Goal: Answer question/provide support: Share knowledge or assist other users

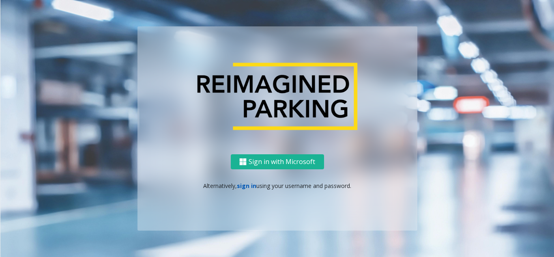
click at [249, 187] on link "sign in" at bounding box center [246, 186] width 19 height 8
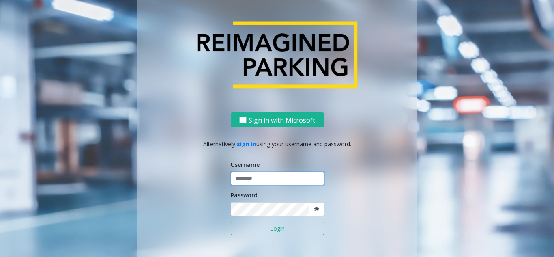
paste input "**********"
click at [276, 179] on input "**********" at bounding box center [277, 179] width 93 height 14
click at [226, 172] on div "**********" at bounding box center [277, 191] width 280 height 159
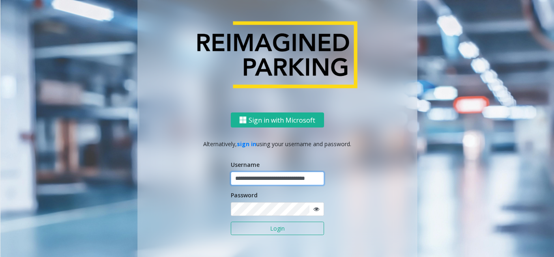
drag, startPoint x: 237, startPoint y: 176, endPoint x: 204, endPoint y: 173, distance: 32.7
click at [204, 173] on div "**********" at bounding box center [277, 191] width 280 height 159
click at [235, 176] on input "**********" at bounding box center [277, 179] width 93 height 14
type input "**********"
click at [264, 228] on button "Login" at bounding box center [277, 228] width 93 height 14
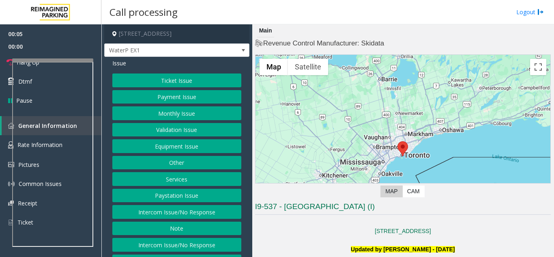
click at [225, 242] on button "Intercom Issue/No Response" at bounding box center [176, 245] width 129 height 14
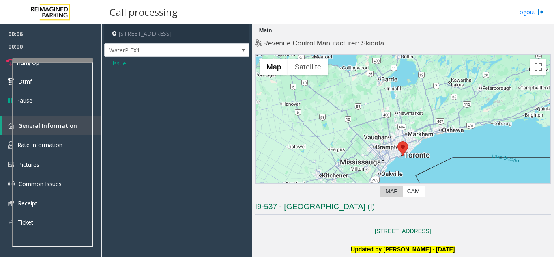
click at [124, 66] on span "Issue" at bounding box center [119, 63] width 14 height 9
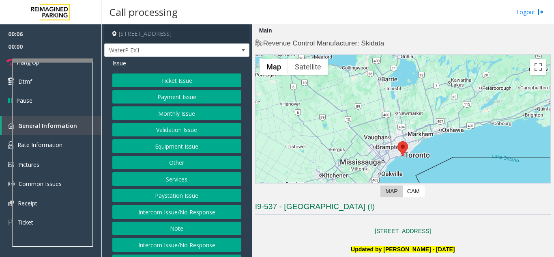
click at [212, 212] on button "Intercom Issue/No Response" at bounding box center [176, 212] width 129 height 14
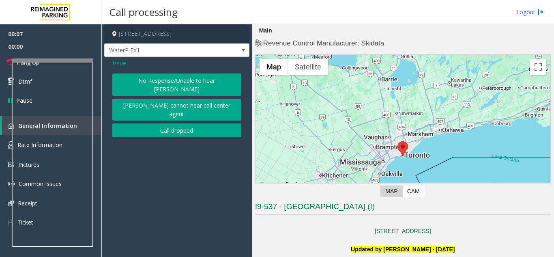
click at [160, 87] on div "No Response/Unable to hear [PERSON_NAME] cannot hear call center agent Call dro…" at bounding box center [176, 105] width 129 height 64
click at [159, 80] on button "No Response/Unable to hear [PERSON_NAME]" at bounding box center [176, 84] width 129 height 22
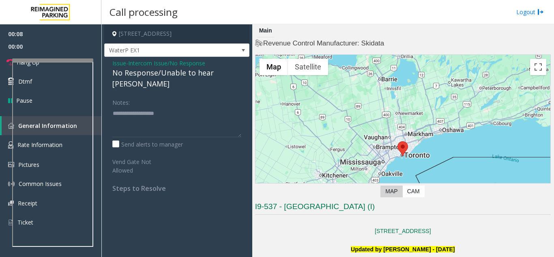
click at [159, 74] on div "No Response/Unable to hear [PERSON_NAME]" at bounding box center [176, 78] width 129 height 22
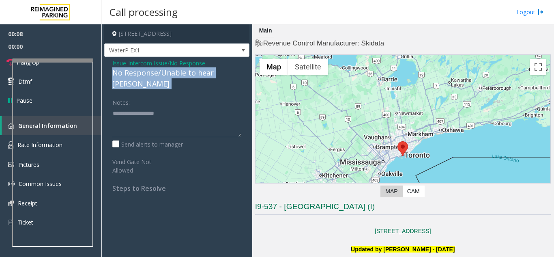
click at [159, 74] on div "No Response/Unable to hear [PERSON_NAME]" at bounding box center [176, 78] width 129 height 22
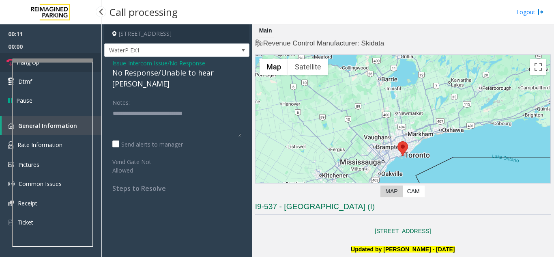
type textarea "**********"
click at [69, 56] on link "Hang Up" at bounding box center [50, 62] width 101 height 19
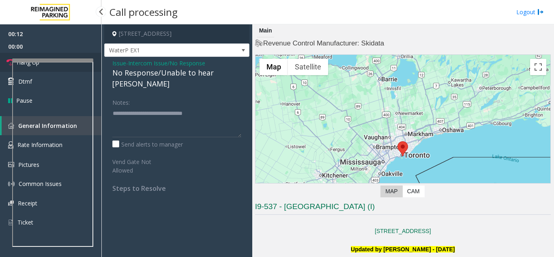
click at [69, 56] on link "Hang Up" at bounding box center [50, 62] width 101 height 19
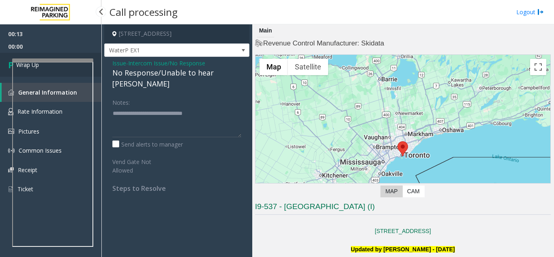
click at [69, 56] on link "Wrap Up" at bounding box center [50, 65] width 101 height 24
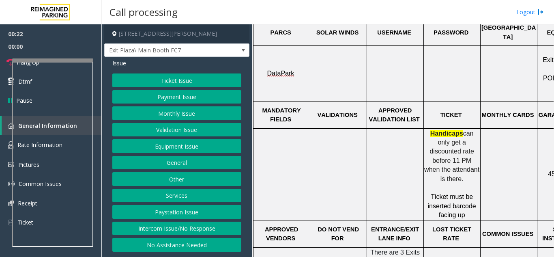
scroll to position [284, 0]
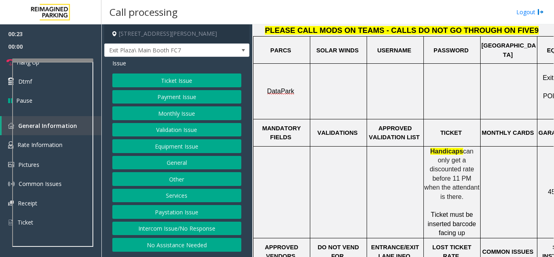
click at [440, 148] on span "Handicaps" at bounding box center [446, 151] width 33 height 7
drag, startPoint x: 440, startPoint y: 139, endPoint x: 470, endPoint y: 176, distance: 47.6
click at [470, 176] on p "Handicaps can only get a discounted rate before 11 PM when the attendant is the…" at bounding box center [452, 174] width 56 height 54
drag, startPoint x: 470, startPoint y: 176, endPoint x: 427, endPoint y: 142, distance: 54.9
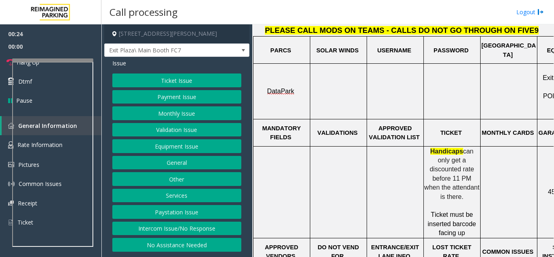
click at [427, 147] on p "Handicaps can only get a discounted rate before 11 PM when the attendant is the…" at bounding box center [452, 174] width 56 height 54
click at [430, 148] on span "Handicaps" at bounding box center [446, 151] width 33 height 7
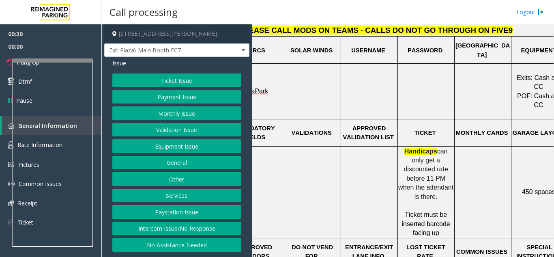
scroll to position [284, 103]
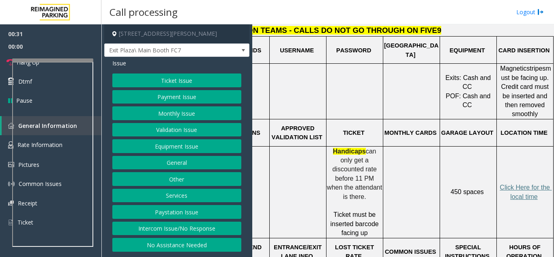
click at [527, 183] on p "Click Here for the local time" at bounding box center [525, 192] width 56 height 18
click at [523, 184] on span "Click Here for the local time" at bounding box center [526, 192] width 52 height 16
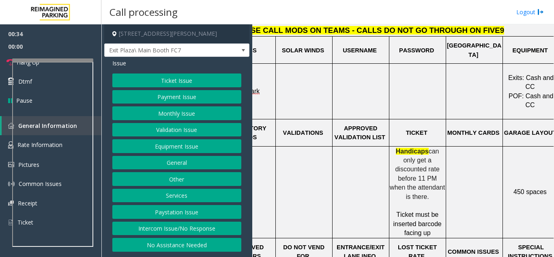
scroll to position [284, 16]
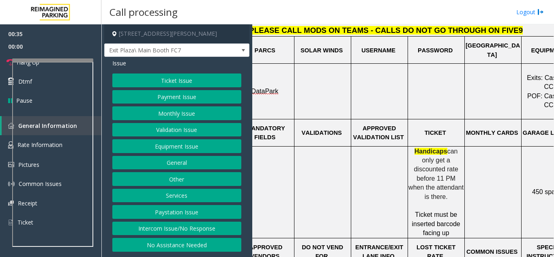
click at [335, 187] on p at bounding box center [323, 191] width 56 height 9
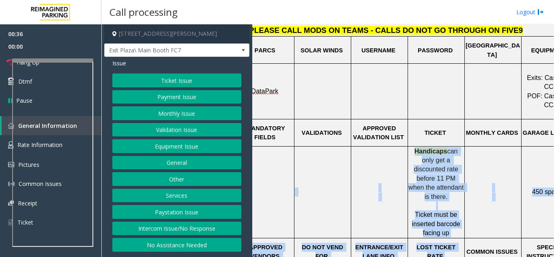
drag, startPoint x: 335, startPoint y: 176, endPoint x: 432, endPoint y: 219, distance: 106.4
click at [432, 238] on td "LOST TICKET RATE" at bounding box center [436, 251] width 57 height 27
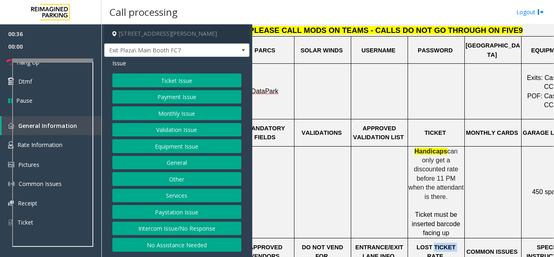
click at [432, 238] on td "LOST TICKET RATE" at bounding box center [436, 251] width 57 height 27
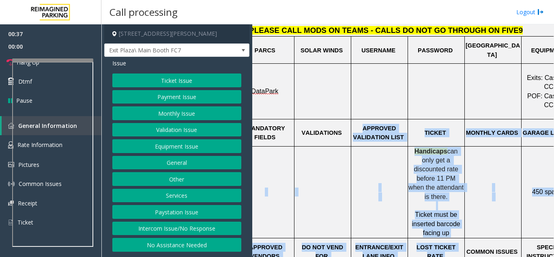
drag, startPoint x: 432, startPoint y: 219, endPoint x: 392, endPoint y: 125, distance: 102.5
click at [392, 125] on span "APPROVED VALIDATION LIST" at bounding box center [378, 132] width 51 height 15
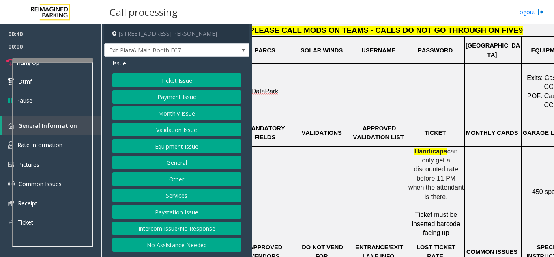
click at [393, 125] on span "APPROVED VALIDATION LIST" at bounding box center [378, 132] width 51 height 15
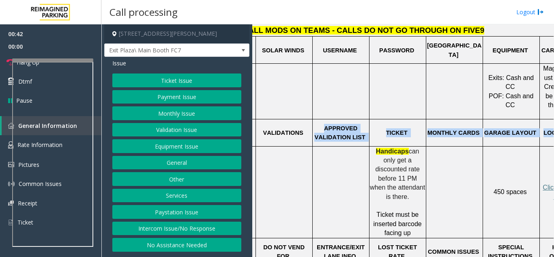
scroll to position [284, 103]
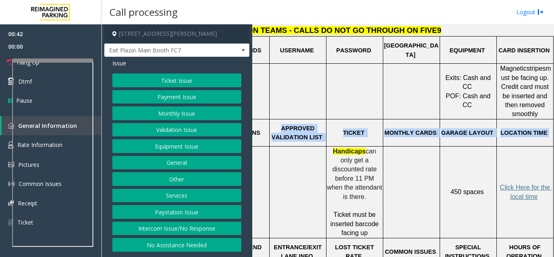
drag, startPoint x: 393, startPoint y: 125, endPoint x: 525, endPoint y: 120, distance: 132.7
click at [525, 120] on tr "MANDATORY FIELDS VALIDATIONS APPROVED VALIDATION LIST TICKET MONTHLY CARDS GARA…" at bounding box center [354, 132] width 397 height 27
click at [525, 129] on span "LOCATION TIME" at bounding box center [523, 132] width 47 height 6
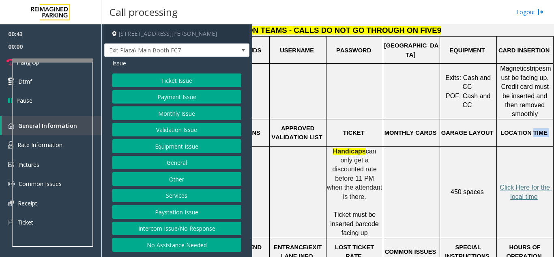
click at [525, 129] on span "LOCATION TIME" at bounding box center [523, 132] width 47 height 6
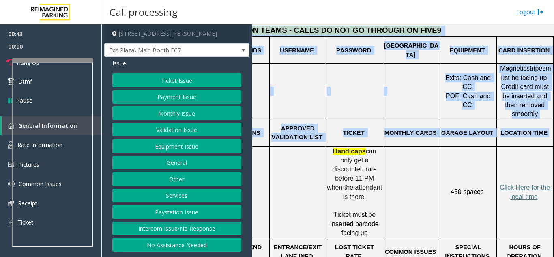
scroll to position [284, 0]
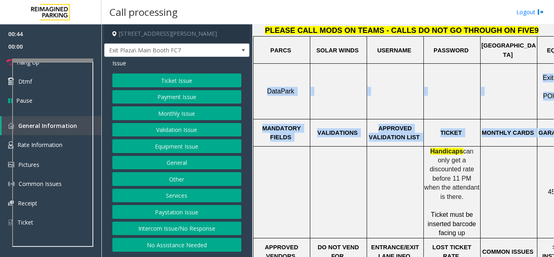
drag, startPoint x: 525, startPoint y: 120, endPoint x: 258, endPoint y: 104, distance: 267.8
click at [275, 124] on p "MANDATORY FIELDS" at bounding box center [282, 133] width 56 height 18
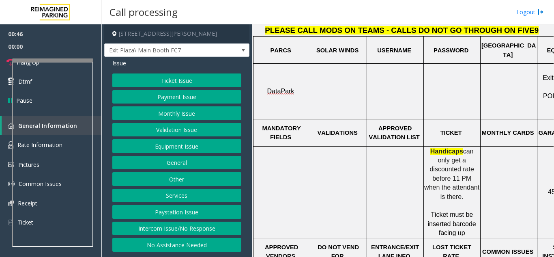
click at [150, 134] on button "Validation Issue" at bounding box center [176, 130] width 129 height 14
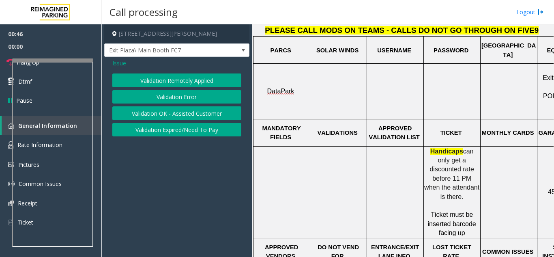
drag, startPoint x: 183, startPoint y: 77, endPoint x: 201, endPoint y: 98, distance: 27.6
click at [201, 98] on div "Validation Remotely Applied Validation Error Validation OK - Assisted Customer …" at bounding box center [176, 104] width 129 height 63
click at [201, 98] on button "Validation Error" at bounding box center [176, 97] width 129 height 14
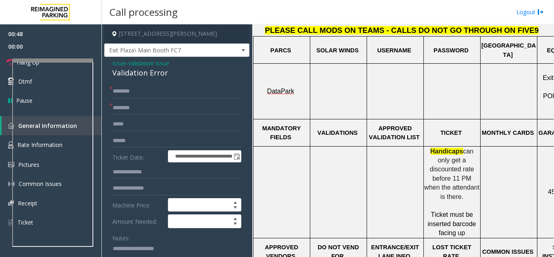
click at [151, 69] on div "Validation Error" at bounding box center [176, 72] width 129 height 11
copy div "Validation Error"
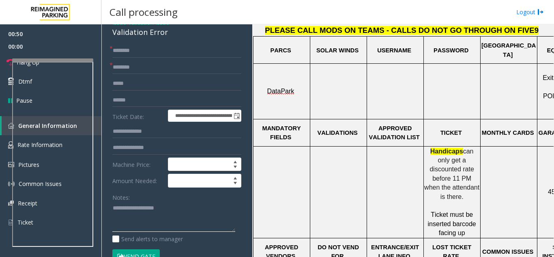
click at [151, 218] on textarea at bounding box center [173, 217] width 123 height 30
paste textarea "**********"
type textarea "**********"
click at [169, 47] on input "text" at bounding box center [176, 51] width 129 height 14
type input "*"
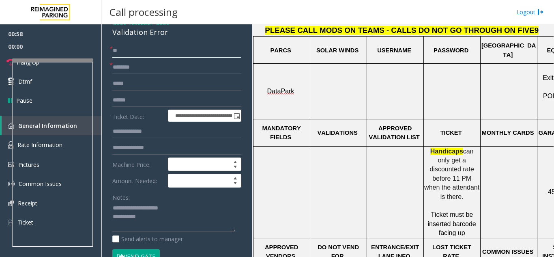
type input "**"
click at [438, 148] on span "Handicaps" at bounding box center [446, 151] width 33 height 7
drag, startPoint x: 438, startPoint y: 141, endPoint x: 462, endPoint y: 177, distance: 42.9
click at [462, 177] on p "Handicaps can only get a discounted rate before 11 PM when the attendant is the…" at bounding box center [452, 174] width 56 height 54
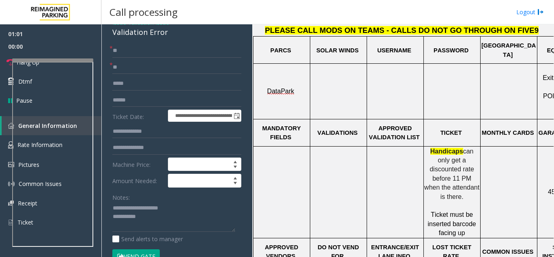
click at [462, 177] on span "can only get a discounted rate before 11 PM when the attendant is there." at bounding box center [452, 174] width 57 height 52
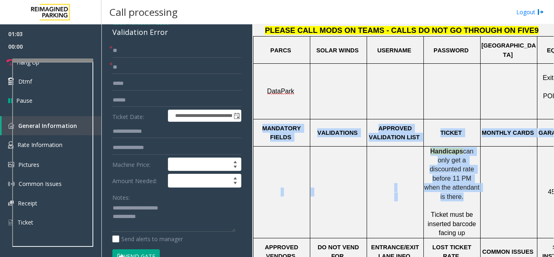
drag, startPoint x: 462, startPoint y: 177, endPoint x: 271, endPoint y: 122, distance: 198.2
click at [271, 125] on span "MANDATORY FIELDS" at bounding box center [282, 132] width 40 height 15
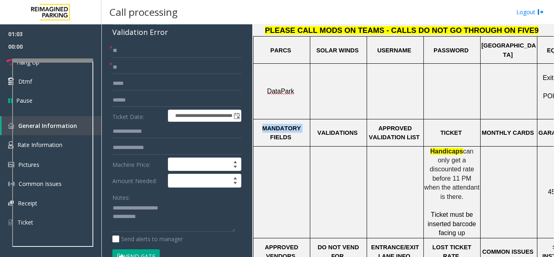
click at [271, 125] on span "MANDATORY FIELDS" at bounding box center [282, 132] width 40 height 15
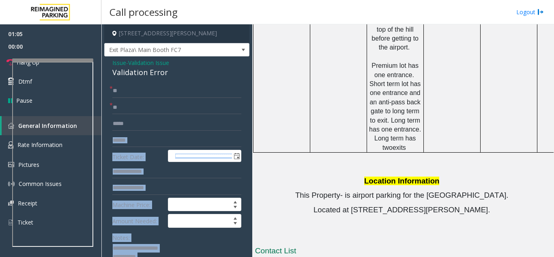
scroll to position [0, 0]
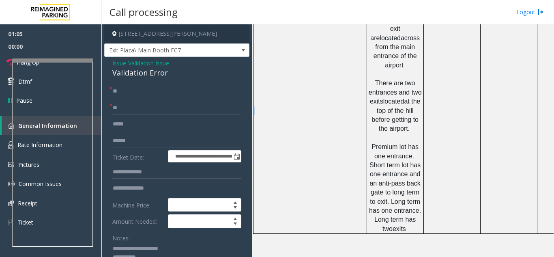
drag, startPoint x: 271, startPoint y: 122, endPoint x: 286, endPoint y: 120, distance: 14.9
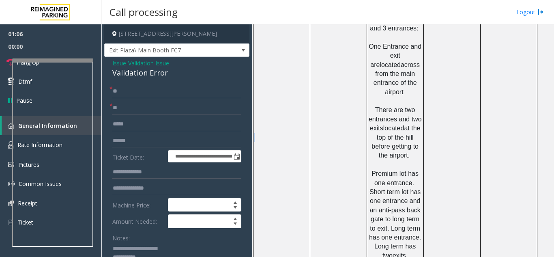
scroll to position [521, 0]
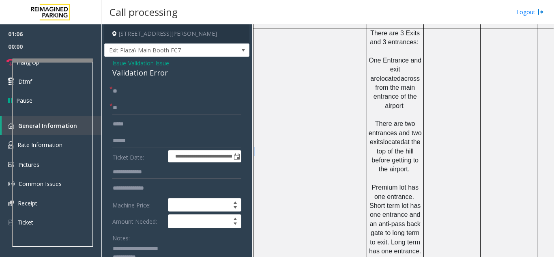
click at [286, 120] on td at bounding box center [281, 151] width 57 height 246
click at [33, 53] on link "Hang Up" at bounding box center [50, 62] width 101 height 19
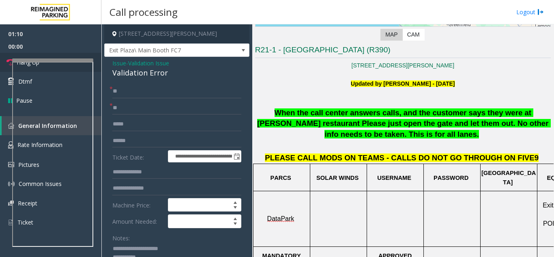
scroll to position [156, 0]
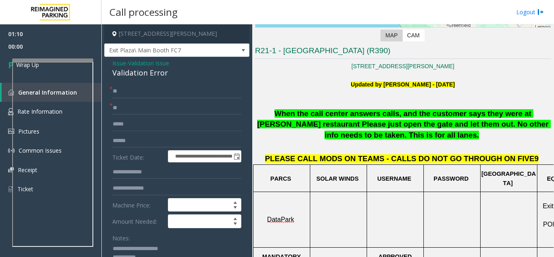
click at [386, 117] on span "When the call center answers calls, and the customer says they were at [PERSON_…" at bounding box center [404, 124] width 294 height 30
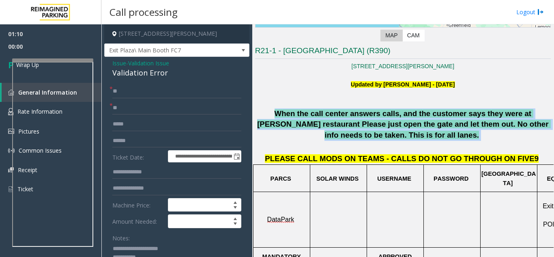
click at [386, 117] on span "When the call center answers calls, and the customer says they were at [PERSON_…" at bounding box center [404, 124] width 294 height 30
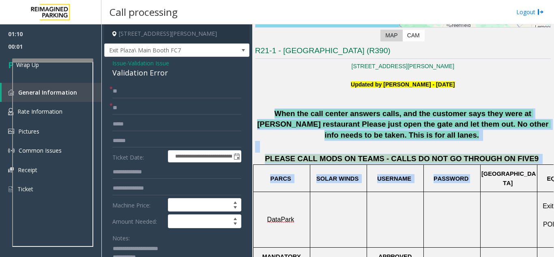
drag, startPoint x: 386, startPoint y: 117, endPoint x: 438, endPoint y: 172, distance: 75.4
click at [435, 165] on td "PASSWORD" at bounding box center [451, 178] width 57 height 27
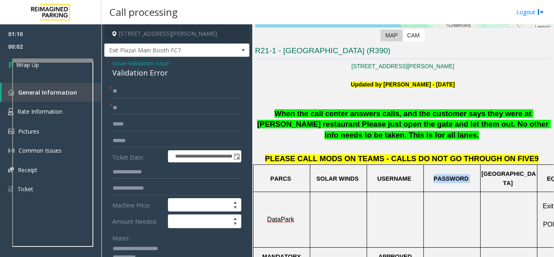
click at [435, 165] on td "PASSWORD" at bounding box center [451, 178] width 57 height 27
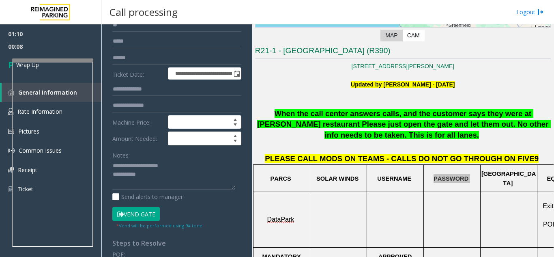
scroll to position [162, 0]
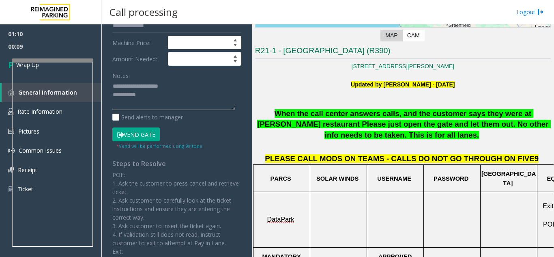
click at [177, 97] on textarea at bounding box center [173, 95] width 123 height 30
paste textarea "**********"
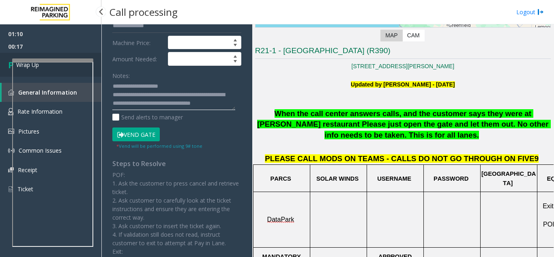
type textarea "**********"
click at [47, 57] on link "Wrap Up" at bounding box center [50, 65] width 101 height 24
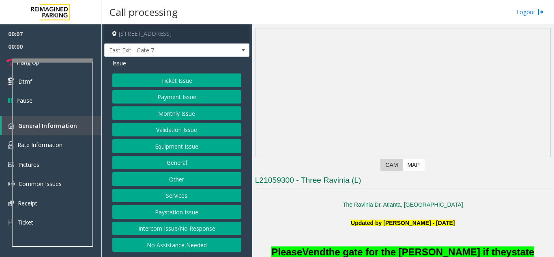
scroll to position [41, 0]
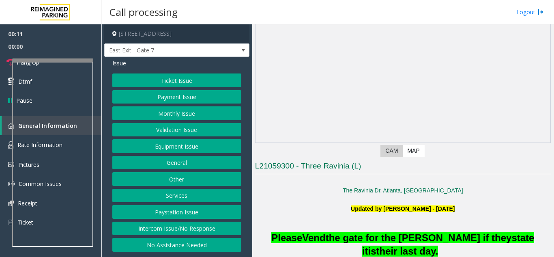
click at [180, 222] on button "Intercom Issue/No Response" at bounding box center [176, 228] width 129 height 14
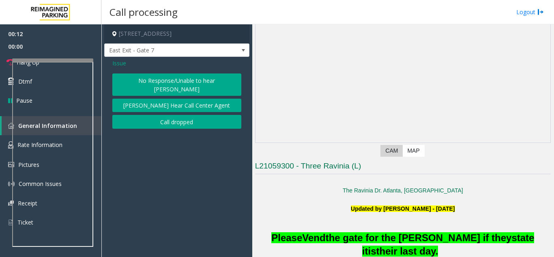
click at [176, 79] on button "No Response/Unable to hear [PERSON_NAME]" at bounding box center [176, 84] width 129 height 22
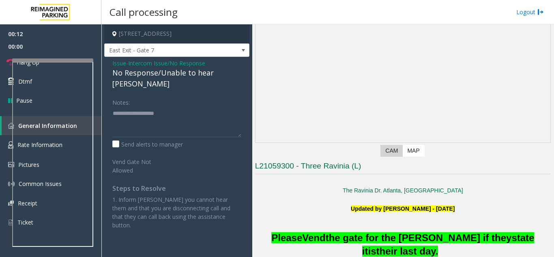
click at [173, 72] on div "No Response/Unable to hear [PERSON_NAME]" at bounding box center [176, 78] width 129 height 22
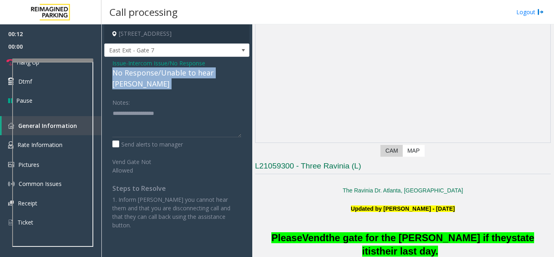
click at [173, 72] on div "No Response/Unable to hear [PERSON_NAME]" at bounding box center [176, 78] width 129 height 22
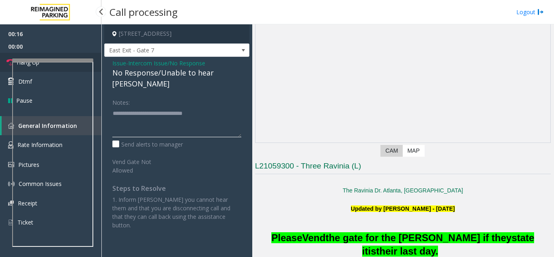
type textarea "**********"
click at [75, 56] on link "Hang Up" at bounding box center [50, 62] width 101 height 19
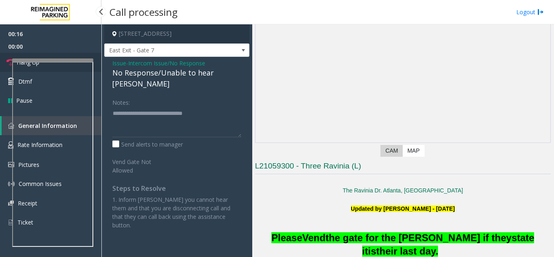
click at [75, 56] on link "Hang Up" at bounding box center [50, 62] width 101 height 19
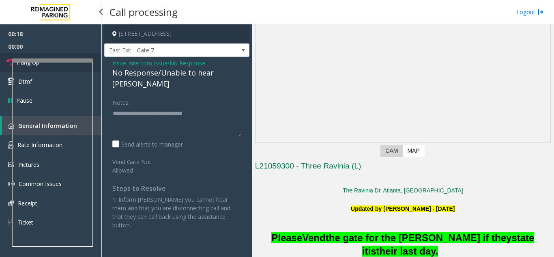
click at [75, 56] on link "Hang Up" at bounding box center [50, 62] width 101 height 19
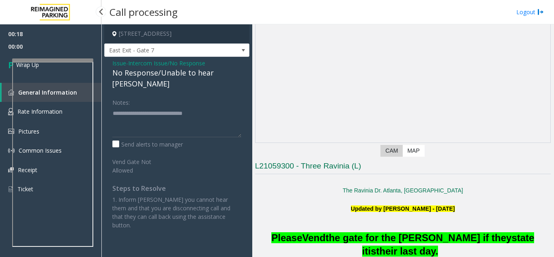
click at [75, 56] on link "Wrap Up" at bounding box center [50, 65] width 101 height 24
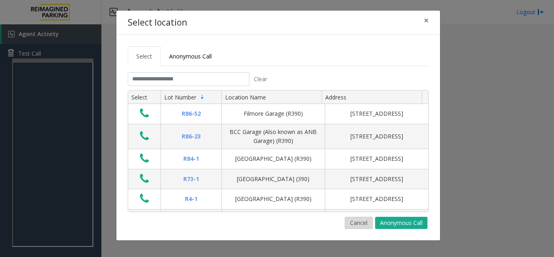
click at [362, 218] on button "Cancel" at bounding box center [359, 223] width 28 height 12
click at [365, 222] on button "Cancel" at bounding box center [359, 223] width 28 height 12
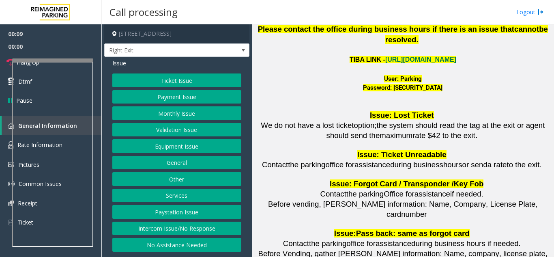
scroll to position [1095, 0]
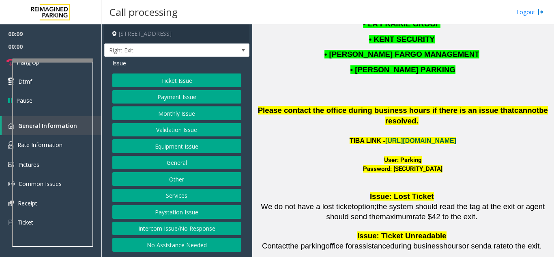
click at [423, 137] on link "[URL][DOMAIN_NAME]" at bounding box center [420, 140] width 71 height 7
click at [406, 156] on font "User: Parking" at bounding box center [403, 159] width 38 height 7
copy font "Parking"
click at [410, 156] on font "User: Parking" at bounding box center [403, 159] width 38 height 7
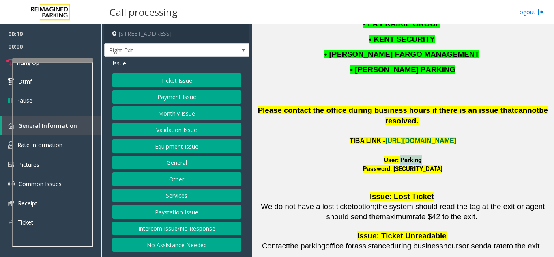
click at [410, 156] on font "User: Parking" at bounding box center [403, 159] width 38 height 7
drag, startPoint x: 451, startPoint y: 129, endPoint x: 448, endPoint y: 120, distance: 9.8
click at [448, 137] on link "[URL][DOMAIN_NAME]" at bounding box center [420, 140] width 71 height 7
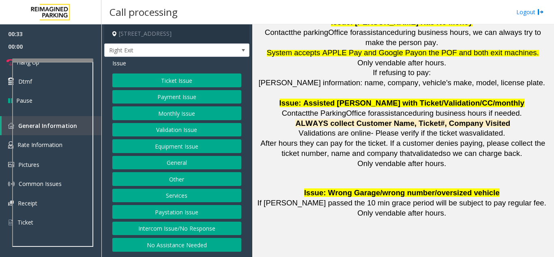
scroll to position [1460, 0]
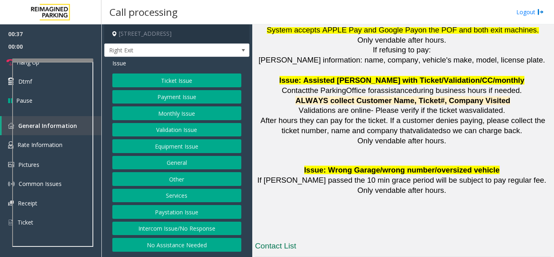
click at [188, 82] on button "Ticket Issue" at bounding box center [176, 80] width 129 height 14
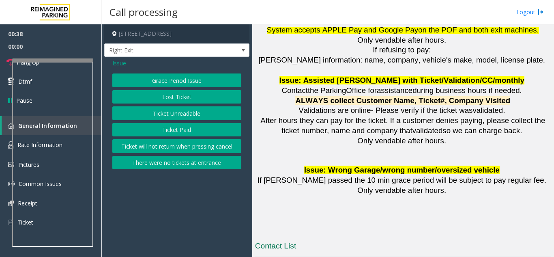
click at [180, 97] on button "Lost Ticket" at bounding box center [176, 97] width 129 height 14
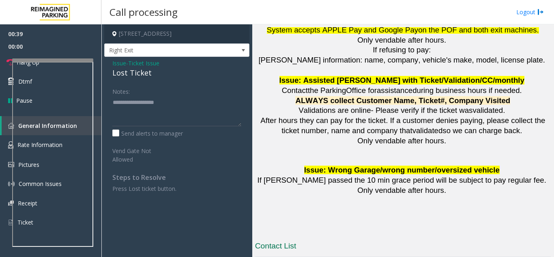
click at [146, 72] on div "Lost Ticket" at bounding box center [176, 72] width 129 height 11
copy div "Lost Ticket"
click at [166, 107] on textarea at bounding box center [176, 111] width 129 height 30
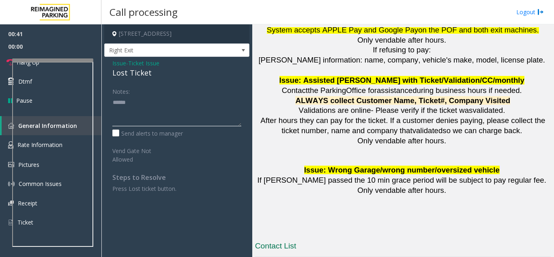
paste textarea "**********"
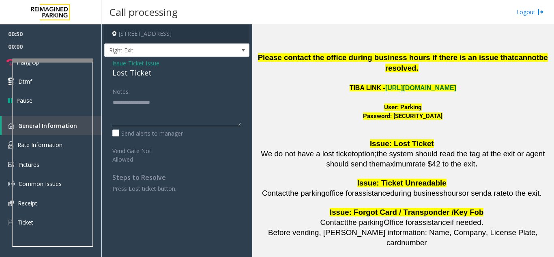
scroll to position [1136, 0]
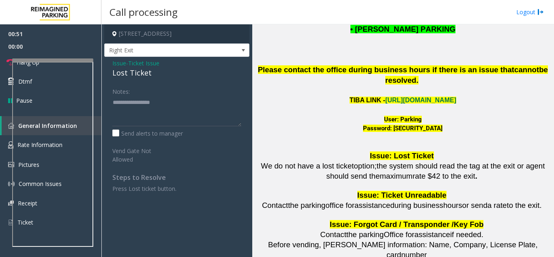
click at [406, 115] on div "User: Parking" at bounding box center [403, 119] width 296 height 9
click at [413, 116] on font "User: Parking" at bounding box center [403, 119] width 38 height 7
copy font "Parking"
click at [386, 125] on font "Password: [SECURITY_DATA]" at bounding box center [402, 128] width 79 height 7
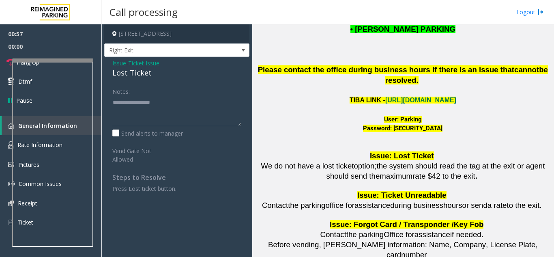
copy font "P@rking@21093100"
drag, startPoint x: 386, startPoint y: 107, endPoint x: 432, endPoint y: 111, distance: 45.6
click at [432, 125] on font "Password: [SECURITY_DATA]" at bounding box center [402, 128] width 79 height 7
click at [7, 142] on link "Rate Information" at bounding box center [50, 145] width 101 height 20
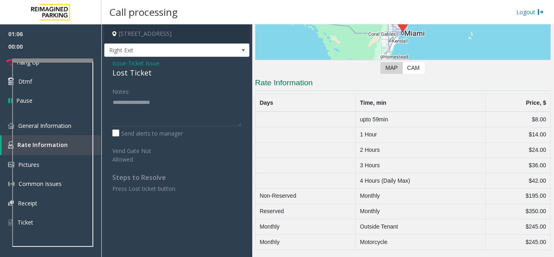
click at [534, 180] on td "$42.00" at bounding box center [517, 180] width 65 height 15
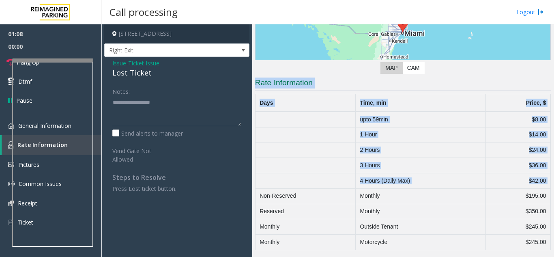
drag, startPoint x: 534, startPoint y: 180, endPoint x: 287, endPoint y: 90, distance: 262.5
click at [287, 90] on app-rate-information "Rate Information Days Time, min Price, $ upto 59min $8.00 1 Hour $14.00 2 Hours…" at bounding box center [403, 163] width 296 height 172
click at [287, 80] on h3 "Rate Information" at bounding box center [403, 83] width 296 height 13
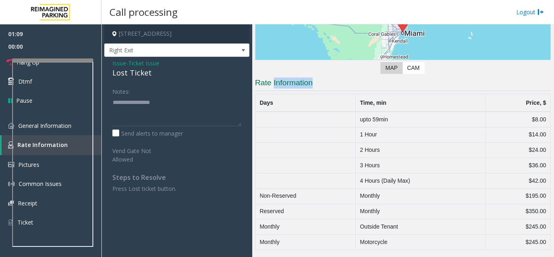
click at [287, 80] on h3 "Rate Information" at bounding box center [403, 83] width 296 height 13
click at [11, 129] on link "General Information" at bounding box center [50, 125] width 101 height 19
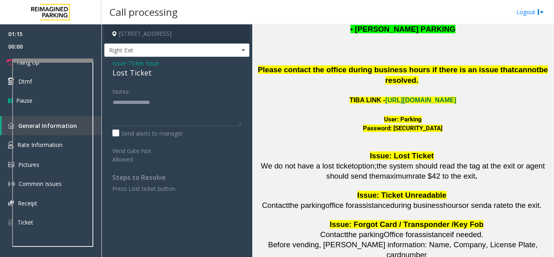
scroll to position [1176, 0]
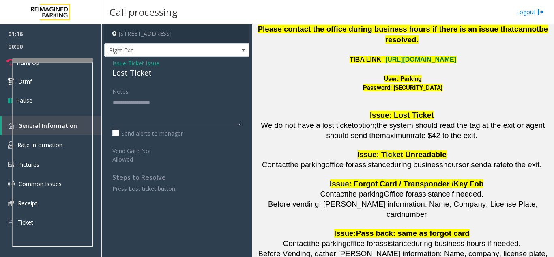
click at [339, 160] on span "office for" at bounding box center [339, 164] width 29 height 9
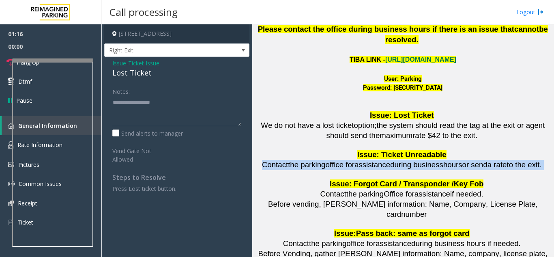
click at [339, 160] on span "office for" at bounding box center [339, 164] width 29 height 9
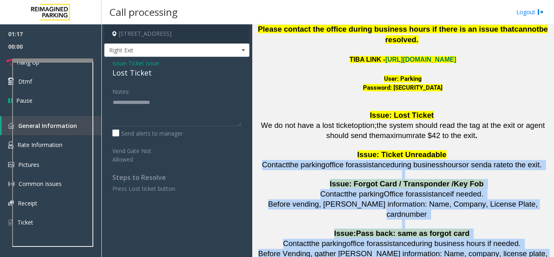
drag, startPoint x: 339, startPoint y: 146, endPoint x: 402, endPoint y: 237, distance: 110.4
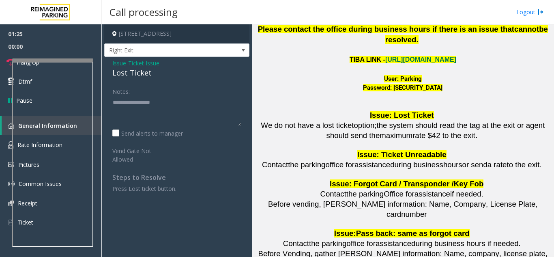
click at [129, 122] on textarea at bounding box center [176, 111] width 129 height 30
paste textarea "**********"
type textarea "**********"
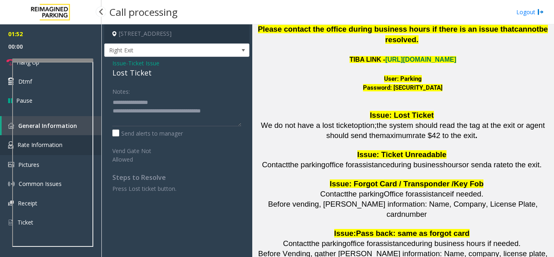
click at [1, 146] on link "Rate Information" at bounding box center [50, 145] width 101 height 20
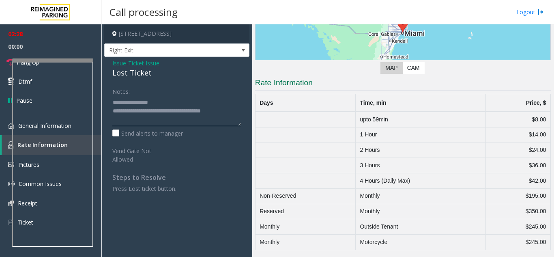
click at [215, 110] on textarea at bounding box center [176, 111] width 129 height 30
click at [53, 55] on link "Hang Up" at bounding box center [50, 62] width 101 height 19
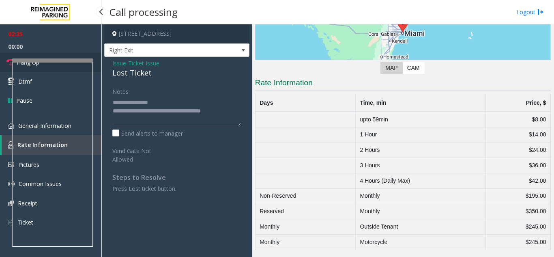
click at [53, 55] on link "Hang Up" at bounding box center [50, 62] width 101 height 19
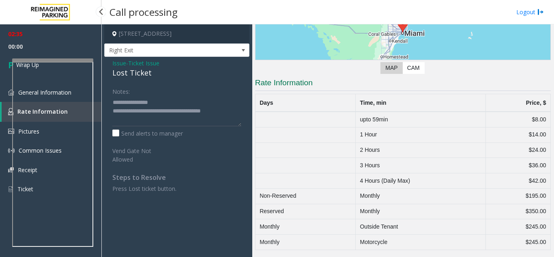
click at [53, 55] on link "Wrap Up" at bounding box center [50, 65] width 101 height 24
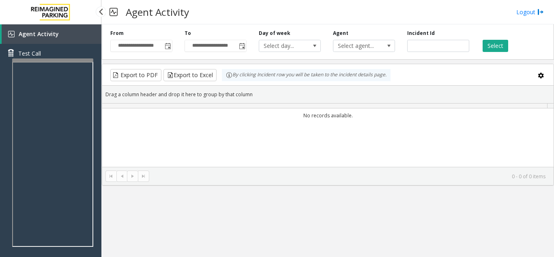
click at [53, 55] on link "Test Call" at bounding box center [50, 53] width 101 height 19
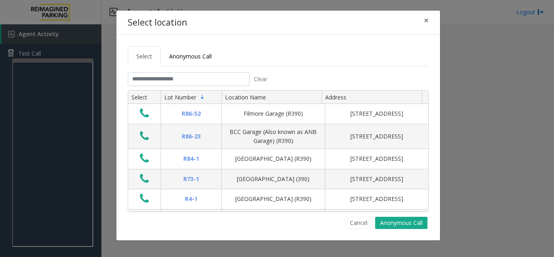
click at [53, 55] on body "Agent Activity Test Call × Close Powered by Umojo © 2025 Agent Activity Logout …" at bounding box center [277, 128] width 554 height 257
click at [359, 229] on div "Select Anonymous Call Clear Select Lot Number Location Name Address R86-52 Film…" at bounding box center [278, 137] width 324 height 205
click at [359, 217] on button "Cancel" at bounding box center [359, 223] width 28 height 12
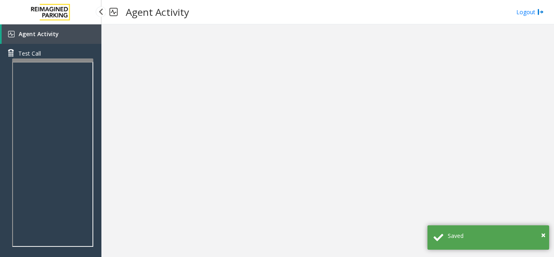
click at [72, 39] on link "Agent Activity" at bounding box center [52, 33] width 100 height 19
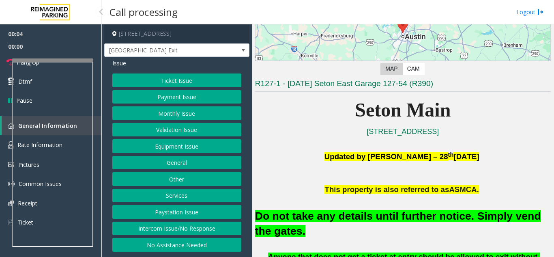
scroll to position [162, 0]
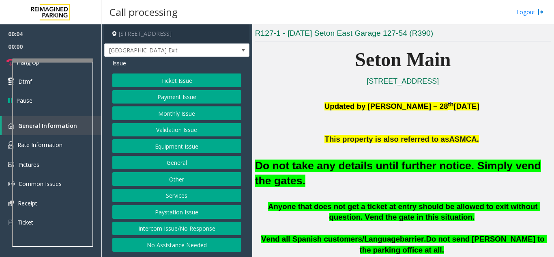
click at [426, 165] on font "Do not take any details until further notice. Simply vend the gates." at bounding box center [398, 172] width 286 height 27
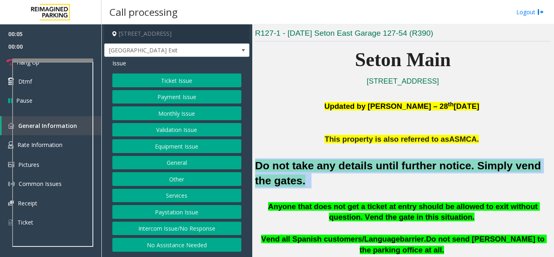
click at [426, 165] on font "Do not take any details until further notice. Simply vend the gates." at bounding box center [398, 172] width 286 height 27
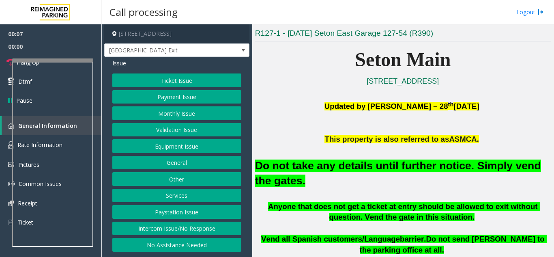
click at [362, 144] on p "This property is also referred to as ASMCA." at bounding box center [403, 139] width 296 height 11
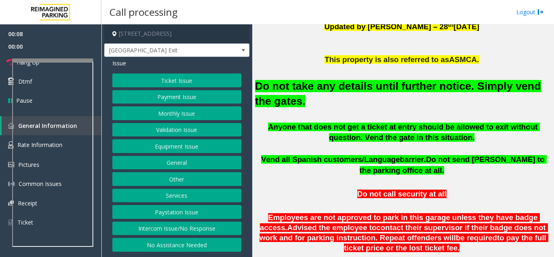
scroll to position [243, 0]
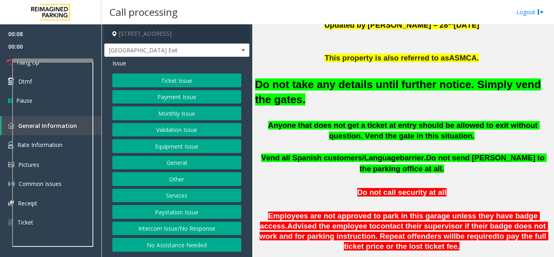
click at [233, 154] on div "Ticket Issue Payment Issue Monthly Issue Validation Issue Equipment Issue Gener…" at bounding box center [176, 162] width 129 height 178
click at [229, 152] on button "Equipment Issue" at bounding box center [176, 146] width 129 height 14
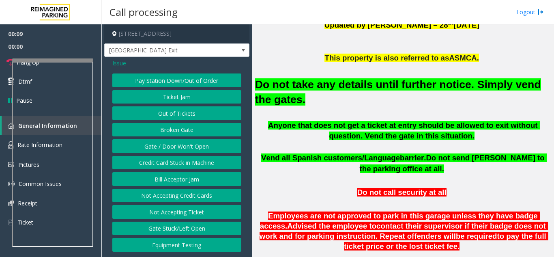
click at [229, 152] on button "Gate / Door Won't Open" at bounding box center [176, 146] width 129 height 14
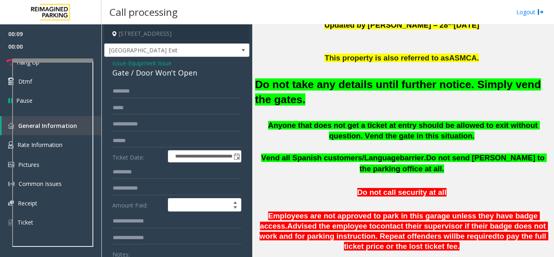
scroll to position [122, 0]
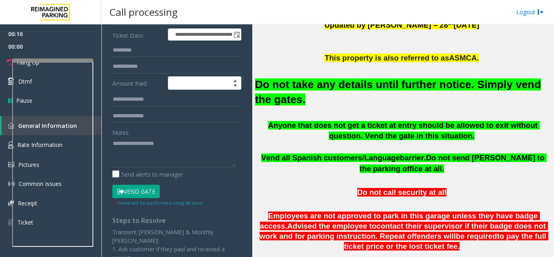
click at [148, 194] on button "Vend Gate" at bounding box center [135, 192] width 47 height 14
click at [412, 115] on div "Do not take any details until further notice. Simply vend the gates." at bounding box center [403, 91] width 296 height 56
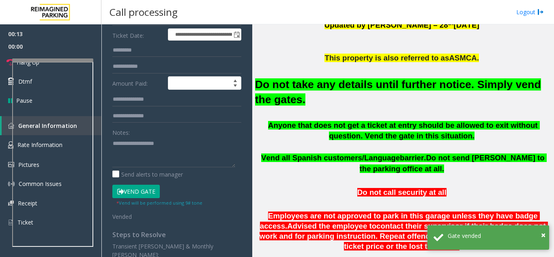
click at [274, 158] on span "Vend all Spanish customers/Language" at bounding box center [330, 157] width 139 height 9
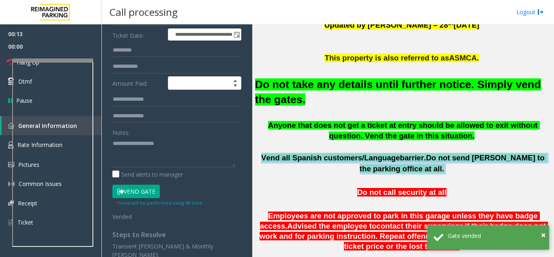
click at [274, 158] on span "Vend all Spanish customers/Language" at bounding box center [330, 157] width 139 height 9
copy p "Vend all [DEMOGRAPHIC_DATA] customers/Language barrier. Do not send parkers to …"
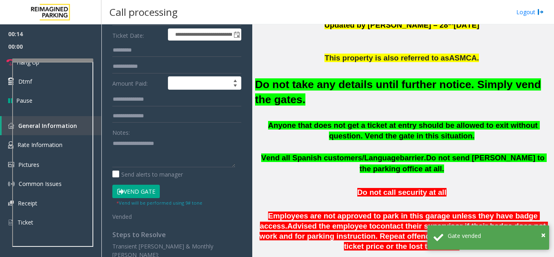
click at [176, 134] on div "Notes:" at bounding box center [176, 146] width 129 height 42
paste textarea "**********"
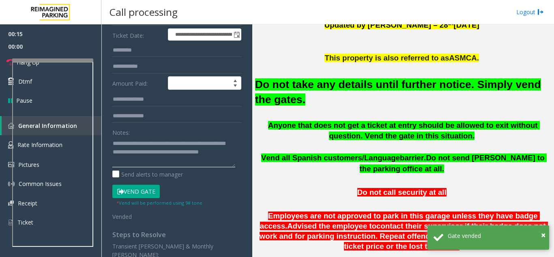
click at [188, 142] on textarea at bounding box center [173, 152] width 123 height 30
type textarea "**********"
click at [35, 57] on link "Hang Up" at bounding box center [50, 62] width 101 height 19
click at [34, 57] on link "Hang Up" at bounding box center [50, 62] width 101 height 19
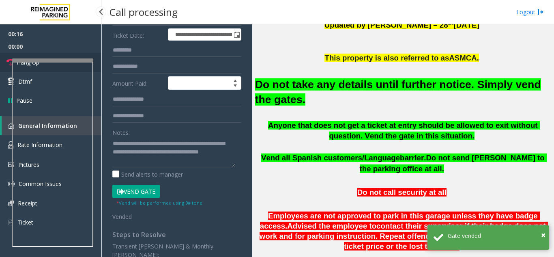
click at [34, 57] on link "Hang Up" at bounding box center [50, 62] width 101 height 19
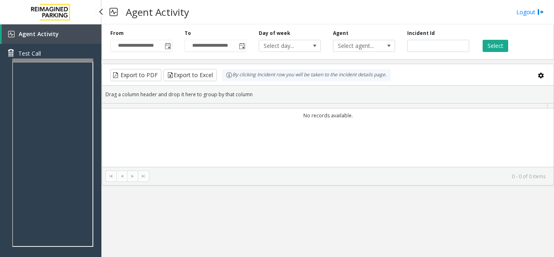
click at [33, 56] on span "Test Call" at bounding box center [29, 53] width 23 height 9
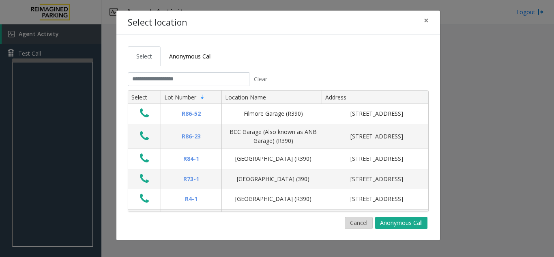
click at [367, 223] on button "Cancel" at bounding box center [359, 223] width 28 height 12
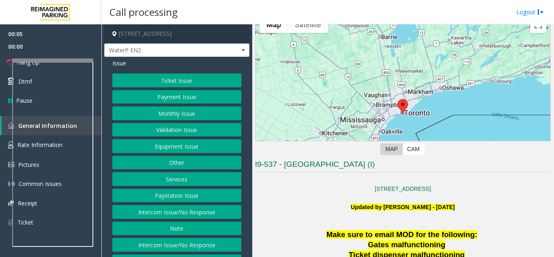
scroll to position [81, 0]
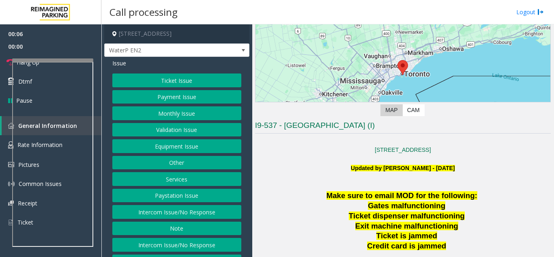
click at [169, 42] on h4 "[STREET_ADDRESS]" at bounding box center [176, 33] width 145 height 19
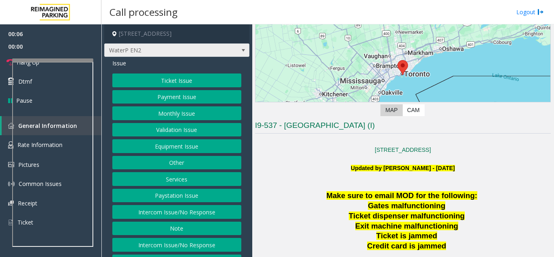
click at [176, 49] on span "WaterP EN2" at bounding box center [163, 50] width 116 height 13
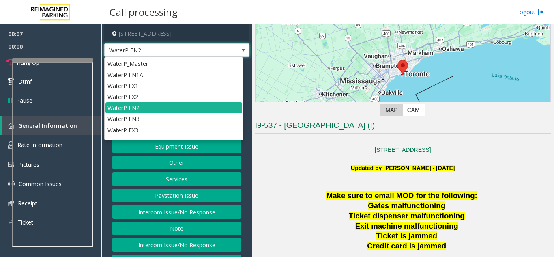
click at [176, 49] on span "WaterP EN2" at bounding box center [163, 50] width 116 height 13
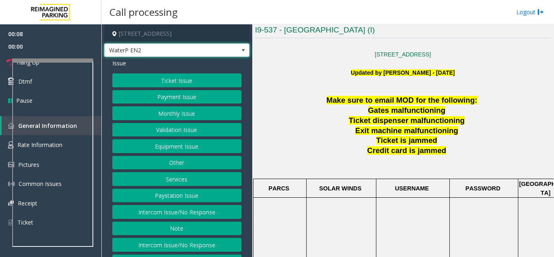
scroll to position [162, 0]
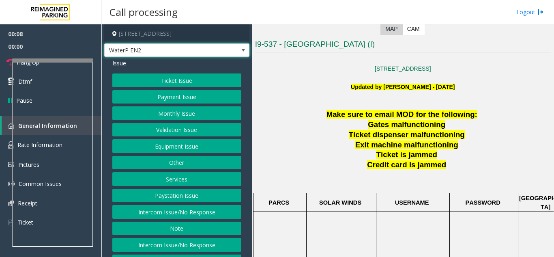
click at [384, 88] on b "Updated by [PERSON_NAME] - [DATE]" at bounding box center [403, 87] width 104 height 6
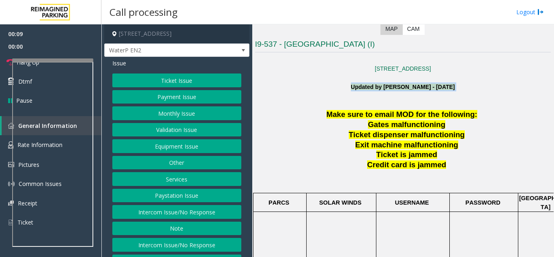
click at [384, 88] on b "Updated by [PERSON_NAME] - [DATE]" at bounding box center [403, 87] width 104 height 6
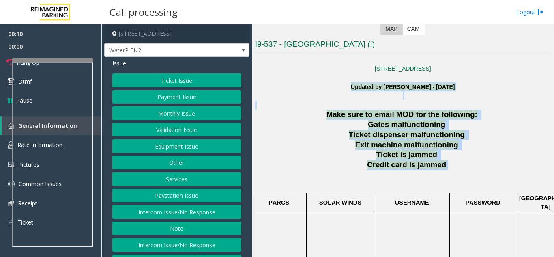
drag, startPoint x: 384, startPoint y: 88, endPoint x: 421, endPoint y: 165, distance: 85.3
click at [421, 165] on span "Credit card is jammed" at bounding box center [406, 164] width 79 height 9
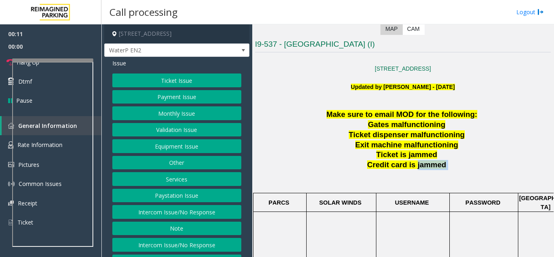
click at [421, 165] on span "Credit card is jammed" at bounding box center [406, 164] width 79 height 9
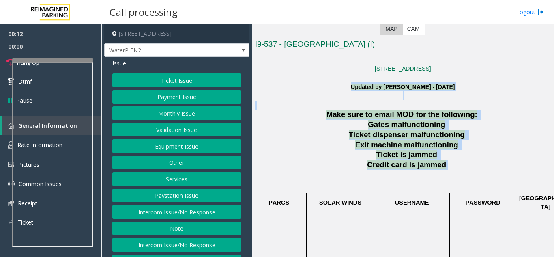
drag, startPoint x: 421, startPoint y: 165, endPoint x: 355, endPoint y: 85, distance: 104.1
click at [355, 85] on b "Updated by [PERSON_NAME] - [DATE]" at bounding box center [403, 87] width 104 height 6
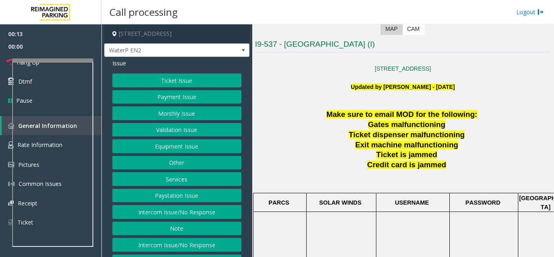
click at [152, 119] on button "Monthly Issue" at bounding box center [176, 113] width 129 height 14
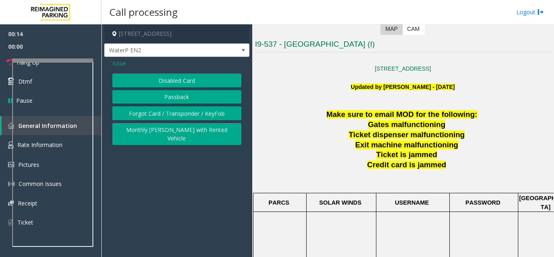
click at [153, 80] on button "Disabled Card" at bounding box center [176, 80] width 129 height 14
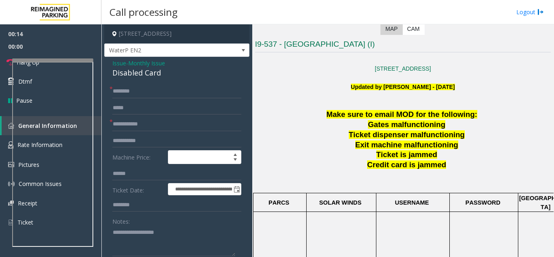
click at [149, 76] on div "Disabled Card" at bounding box center [176, 72] width 129 height 11
copy div "Disabled Card"
click at [167, 249] on textarea at bounding box center [173, 241] width 123 height 30
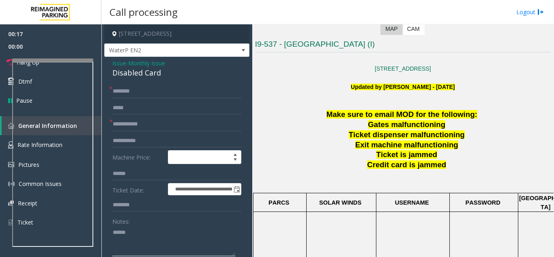
paste textarea "**********"
click at [166, 250] on textarea at bounding box center [173, 241] width 123 height 30
paste textarea "**********"
type textarea "**********"
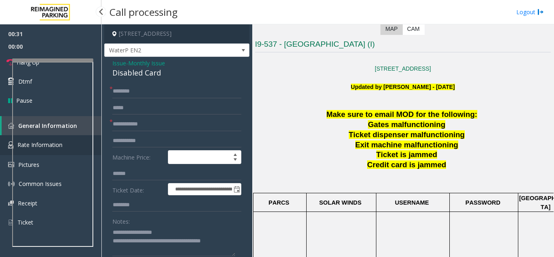
click at [8, 141] on img at bounding box center [10, 144] width 5 height 7
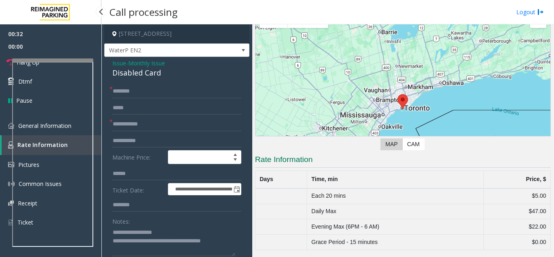
scroll to position [47, 0]
click at [4, 133] on link "General Information" at bounding box center [50, 125] width 101 height 19
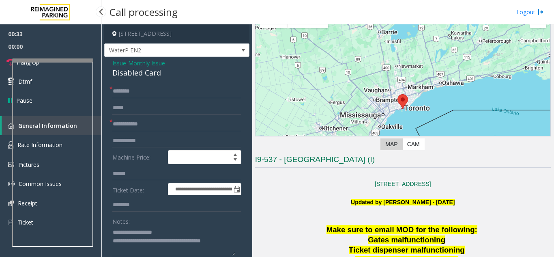
scroll to position [162, 0]
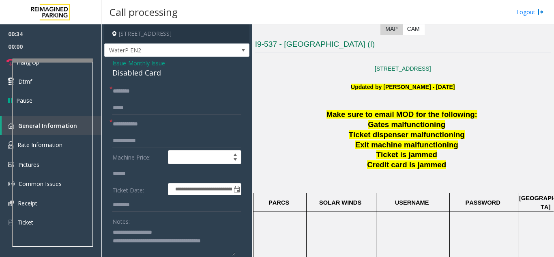
click at [134, 61] on span "Monthly Issue" at bounding box center [146, 63] width 37 height 9
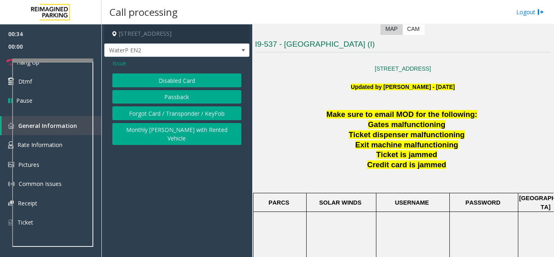
click at [117, 64] on span "Issue" at bounding box center [119, 63] width 14 height 9
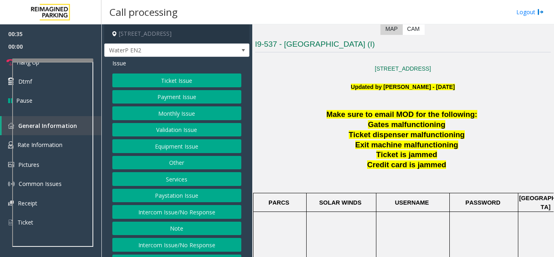
click at [169, 145] on button "Equipment Issue" at bounding box center [176, 146] width 129 height 14
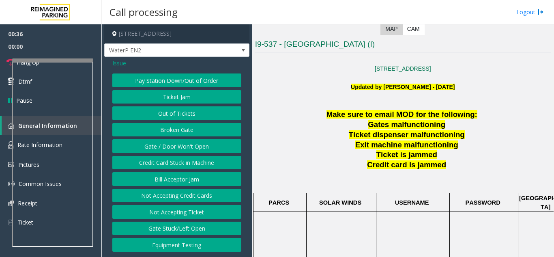
click at [166, 142] on button "Gate / Door Won't Open" at bounding box center [176, 146] width 129 height 14
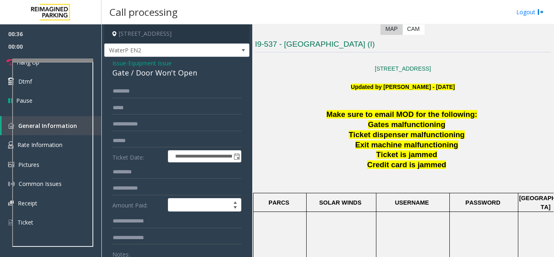
click at [149, 77] on div "Gate / Door Won't Open" at bounding box center [176, 72] width 129 height 11
copy div "Gate / Door Won't Open"
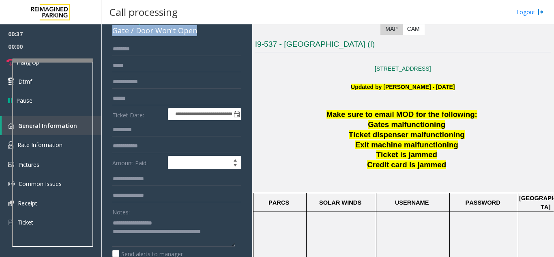
scroll to position [81, 0]
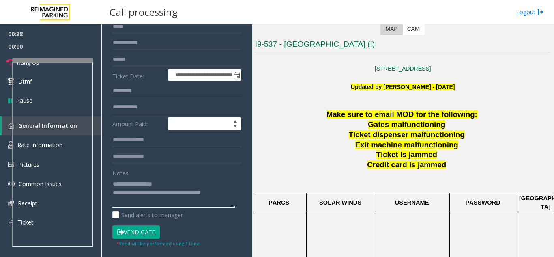
click at [135, 186] on textarea at bounding box center [173, 192] width 123 height 30
paste textarea "*********"
drag, startPoint x: 134, startPoint y: 186, endPoint x: 174, endPoint y: 184, distance: 40.2
click at [174, 184] on textarea at bounding box center [173, 192] width 123 height 30
click at [186, 184] on textarea at bounding box center [173, 192] width 123 height 30
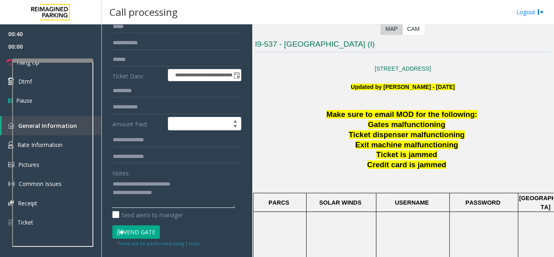
click at [186, 191] on textarea at bounding box center [173, 192] width 123 height 30
click at [217, 209] on div "Notes: Send alerts to manager" at bounding box center [176, 192] width 129 height 53
paste textarea "**********"
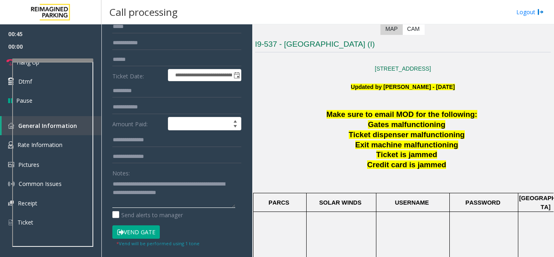
click at [209, 187] on textarea at bounding box center [173, 192] width 123 height 30
click at [192, 183] on textarea at bounding box center [173, 192] width 123 height 30
type textarea "**********"
click at [318, 79] on p at bounding box center [403, 77] width 296 height 9
click at [320, 79] on p at bounding box center [403, 77] width 296 height 9
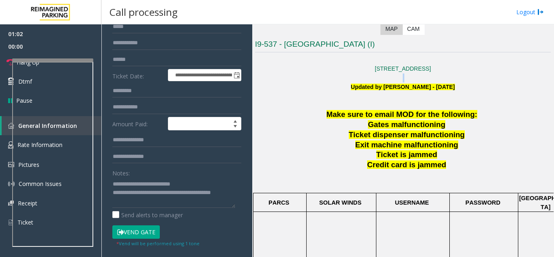
click at [320, 79] on p at bounding box center [403, 77] width 296 height 9
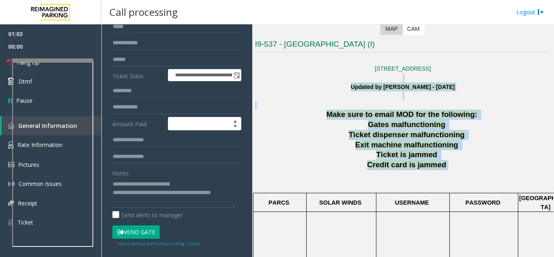
drag, startPoint x: 320, startPoint y: 79, endPoint x: 448, endPoint y: 166, distance: 154.8
click at [448, 166] on p "Credit card is jammed" at bounding box center [408, 165] width 286 height 10
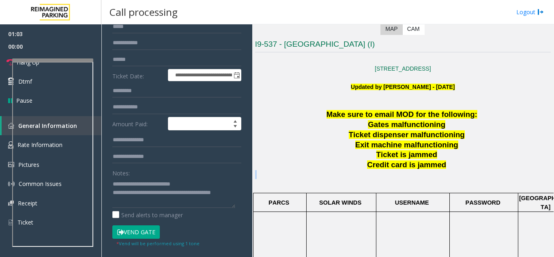
click at [448, 166] on p "Credit card is jammed" at bounding box center [408, 165] width 286 height 10
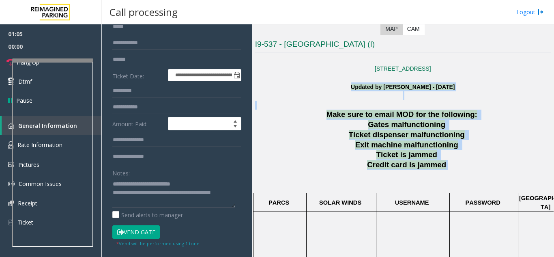
drag, startPoint x: 448, startPoint y: 166, endPoint x: 345, endPoint y: 86, distance: 130.3
click at [351, 86] on b "Updated by [PERSON_NAME] - [DATE]" at bounding box center [403, 87] width 104 height 6
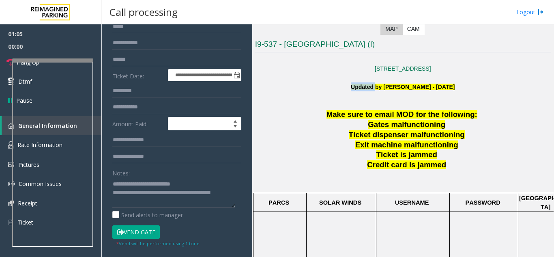
click at [351, 86] on b "Updated by [PERSON_NAME] - [DATE]" at bounding box center [403, 87] width 104 height 6
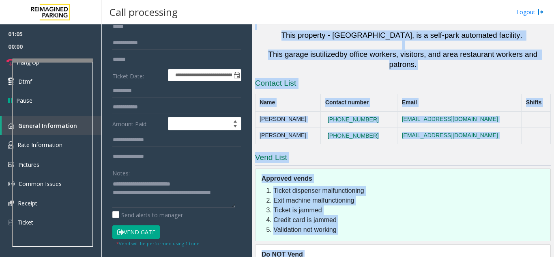
drag, startPoint x: 345, startPoint y: 86, endPoint x: 500, endPoint y: 276, distance: 244.8
click at [500, 256] on html "**********" at bounding box center [277, 128] width 554 height 257
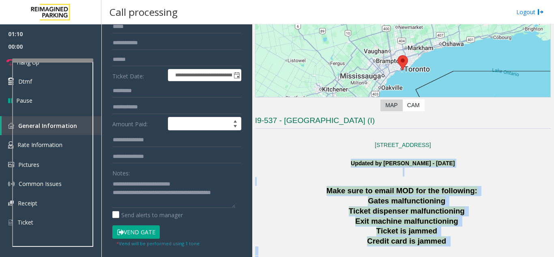
scroll to position [82, 0]
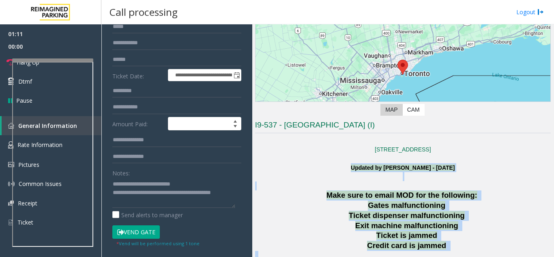
click at [383, 167] on b "Updated by [PERSON_NAME] - [DATE]" at bounding box center [403, 167] width 104 height 6
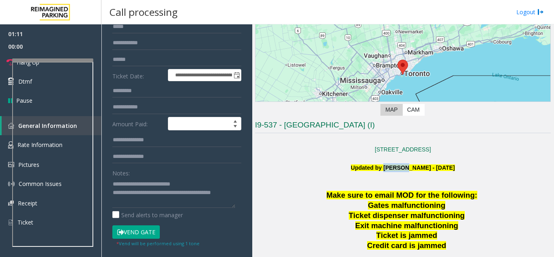
click at [383, 167] on b "Updated by [PERSON_NAME] - [DATE]" at bounding box center [403, 167] width 104 height 6
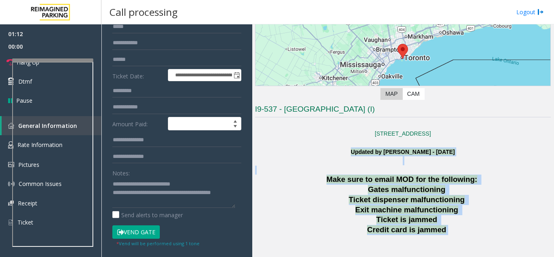
scroll to position [122, 0]
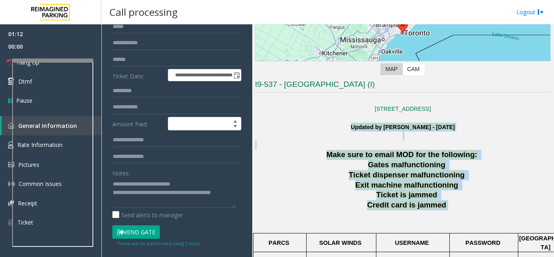
drag, startPoint x: 383, startPoint y: 167, endPoint x: 432, endPoint y: 208, distance: 64.5
click at [432, 208] on span "Credit card is jammed" at bounding box center [406, 204] width 79 height 9
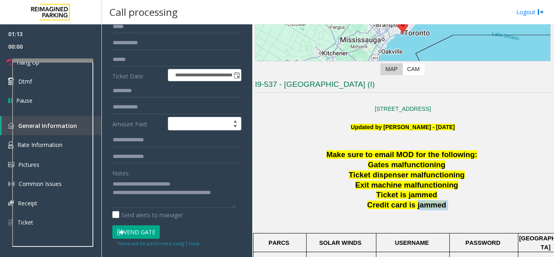
click at [432, 208] on span "Credit card is jammed" at bounding box center [406, 204] width 79 height 9
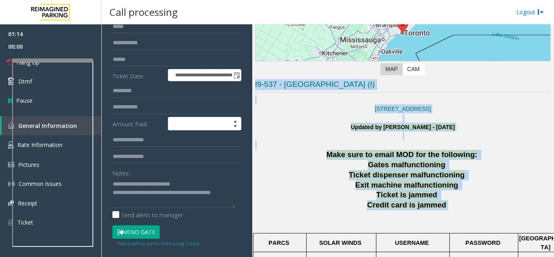
drag, startPoint x: 432, startPoint y: 208, endPoint x: 292, endPoint y: 87, distance: 185.5
click at [292, 87] on h3 "I9-537 - [GEOGRAPHIC_DATA] (I)" at bounding box center [403, 85] width 296 height 13
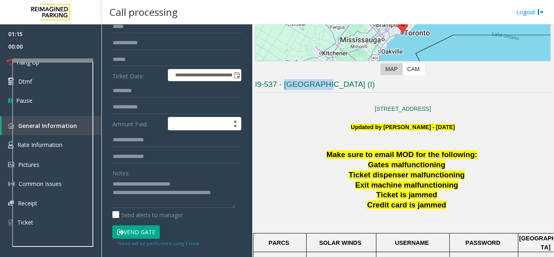
click at [292, 87] on h3 "I9-537 - [GEOGRAPHIC_DATA] (I)" at bounding box center [403, 85] width 296 height 13
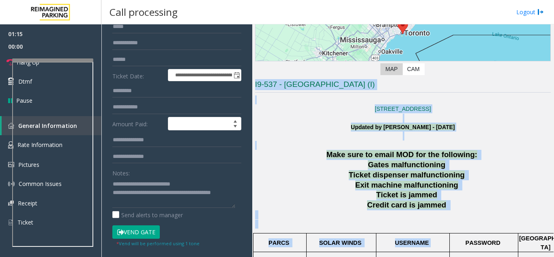
drag, startPoint x: 292, startPoint y: 87, endPoint x: 440, endPoint y: 243, distance: 215.1
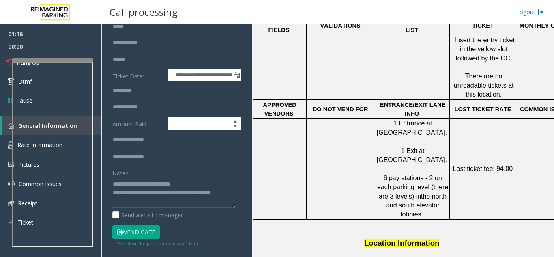
scroll to position [649, 0]
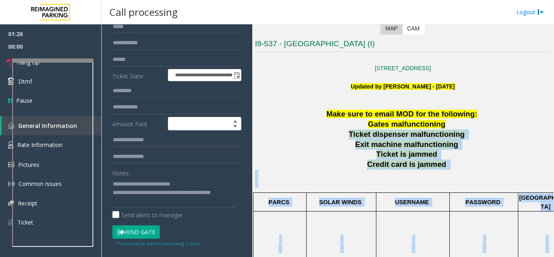
scroll to position [122, 0]
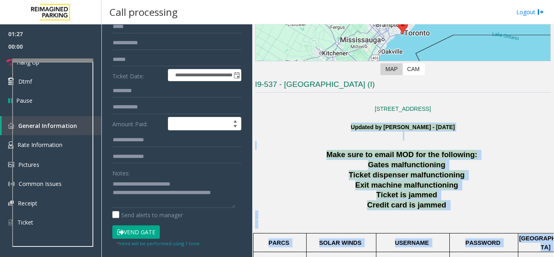
drag, startPoint x: 536, startPoint y: 234, endPoint x: 329, endPoint y: 126, distance: 233.7
click at [329, 126] on p "Updated by [PERSON_NAME] - [DATE]" at bounding box center [403, 131] width 296 height 18
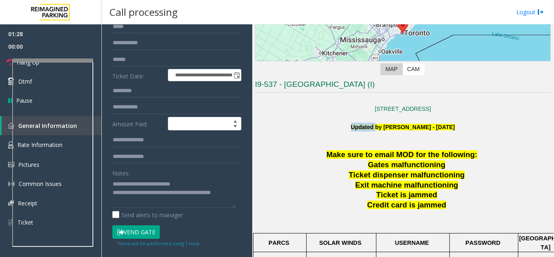
click at [329, 126] on p "Updated by [PERSON_NAME] - [DATE]" at bounding box center [403, 131] width 296 height 18
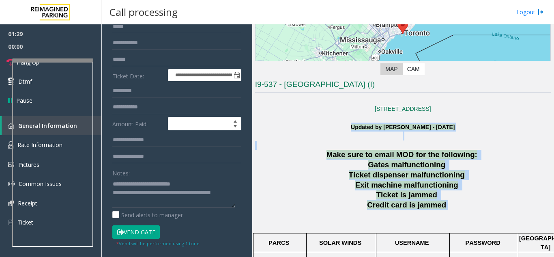
drag, startPoint x: 329, startPoint y: 126, endPoint x: 420, endPoint y: 209, distance: 123.7
click at [420, 209] on span "Credit card is jammed" at bounding box center [406, 204] width 79 height 9
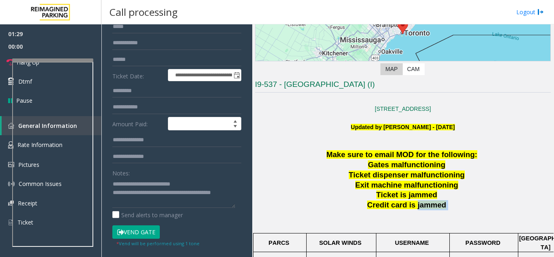
click at [420, 209] on span "Credit card is jammed" at bounding box center [406, 204] width 79 height 9
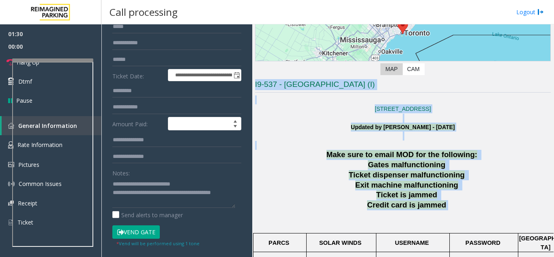
drag, startPoint x: 420, startPoint y: 209, endPoint x: 268, endPoint y: 89, distance: 194.1
click at [268, 89] on h3 "I9-537 - [GEOGRAPHIC_DATA] (I)" at bounding box center [403, 85] width 296 height 13
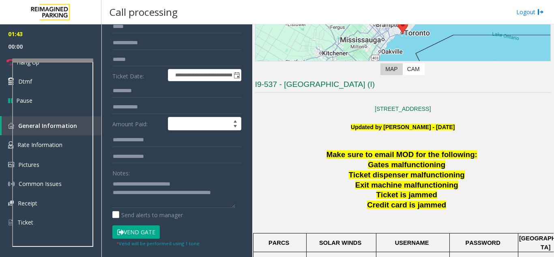
click at [268, 89] on h3 "I9-537 - [GEOGRAPHIC_DATA] (I)" at bounding box center [403, 85] width 296 height 13
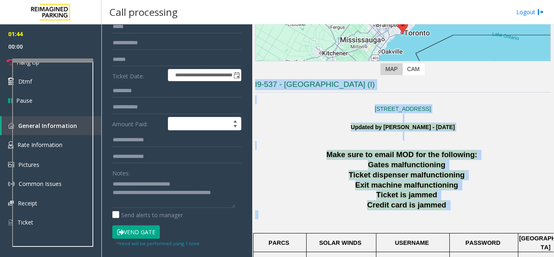
drag, startPoint x: 268, startPoint y: 89, endPoint x: 390, endPoint y: 217, distance: 177.3
click at [390, 217] on p at bounding box center [403, 219] width 296 height 18
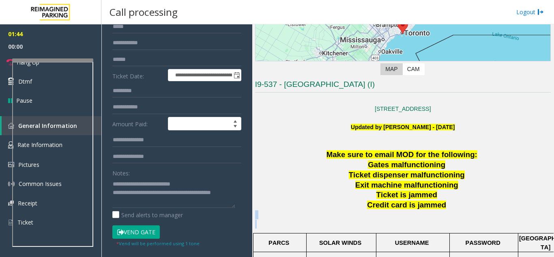
click at [390, 217] on p at bounding box center [403, 219] width 296 height 18
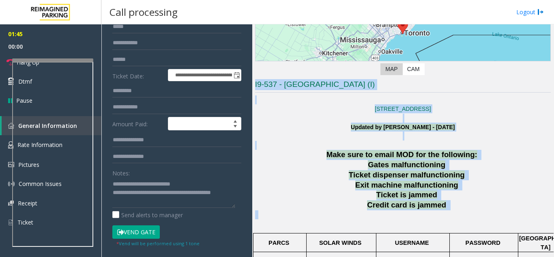
drag, startPoint x: 390, startPoint y: 217, endPoint x: 287, endPoint y: 85, distance: 168.2
click at [286, 85] on h3 "I9-537 - [GEOGRAPHIC_DATA] (I)" at bounding box center [403, 85] width 296 height 13
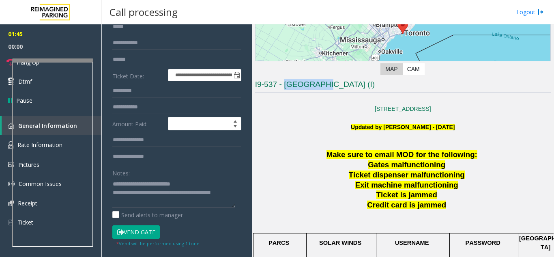
click at [286, 85] on h3 "I9-537 - [GEOGRAPHIC_DATA] (I)" at bounding box center [403, 85] width 296 height 13
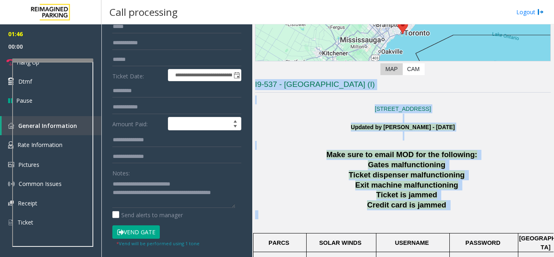
drag, startPoint x: 286, startPoint y: 85, endPoint x: 398, endPoint y: 219, distance: 174.8
click at [398, 219] on p at bounding box center [403, 219] width 296 height 18
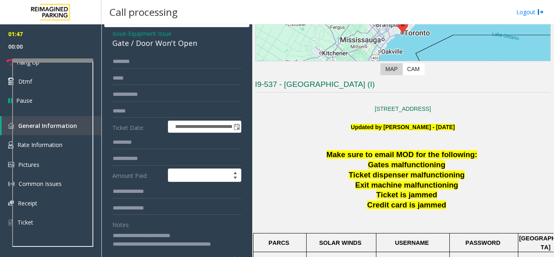
scroll to position [0, 0]
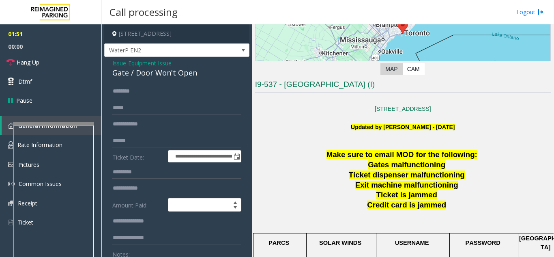
click at [55, 122] on div at bounding box center [53, 123] width 81 height 3
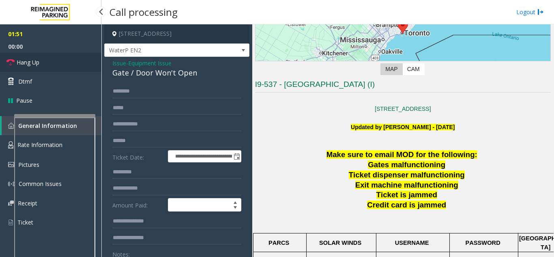
click at [49, 64] on link "Hang Up" at bounding box center [50, 62] width 101 height 19
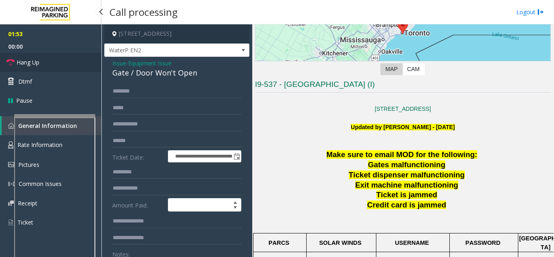
click at [49, 64] on link "Hang Up" at bounding box center [50, 62] width 101 height 19
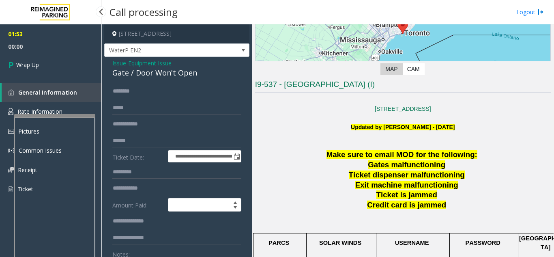
click at [49, 64] on link "Wrap Up" at bounding box center [50, 65] width 101 height 24
